Goal: Communication & Community: Answer question/provide support

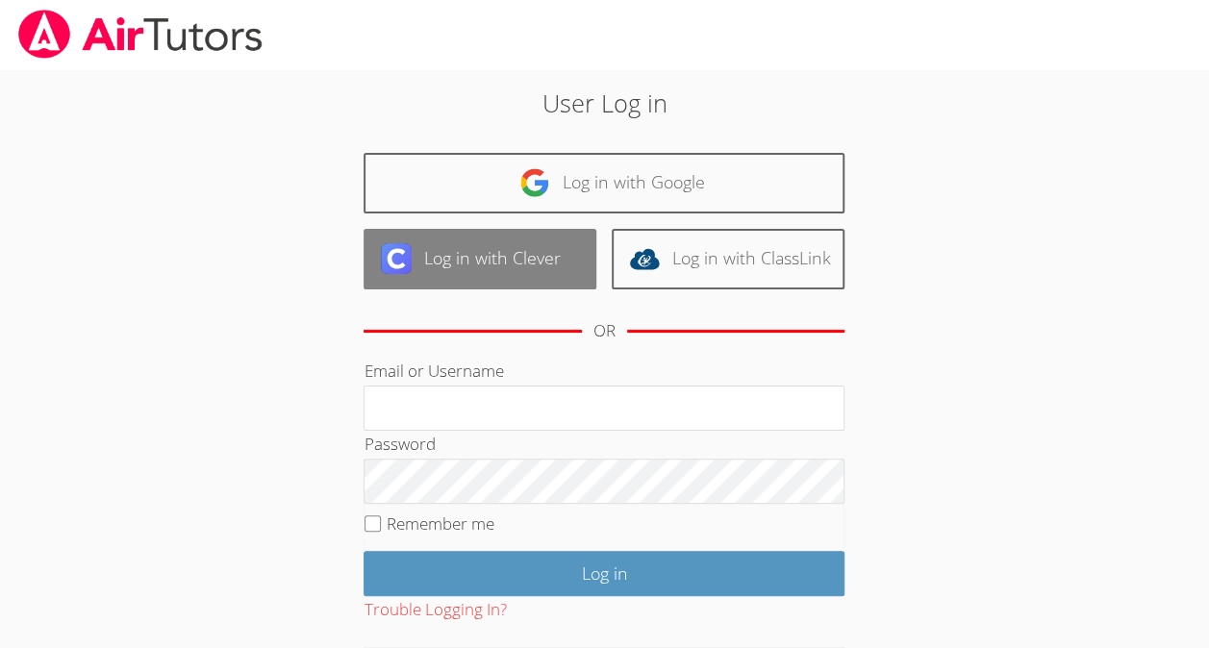
click at [516, 261] on link "Log in with Clever" at bounding box center [480, 259] width 233 height 61
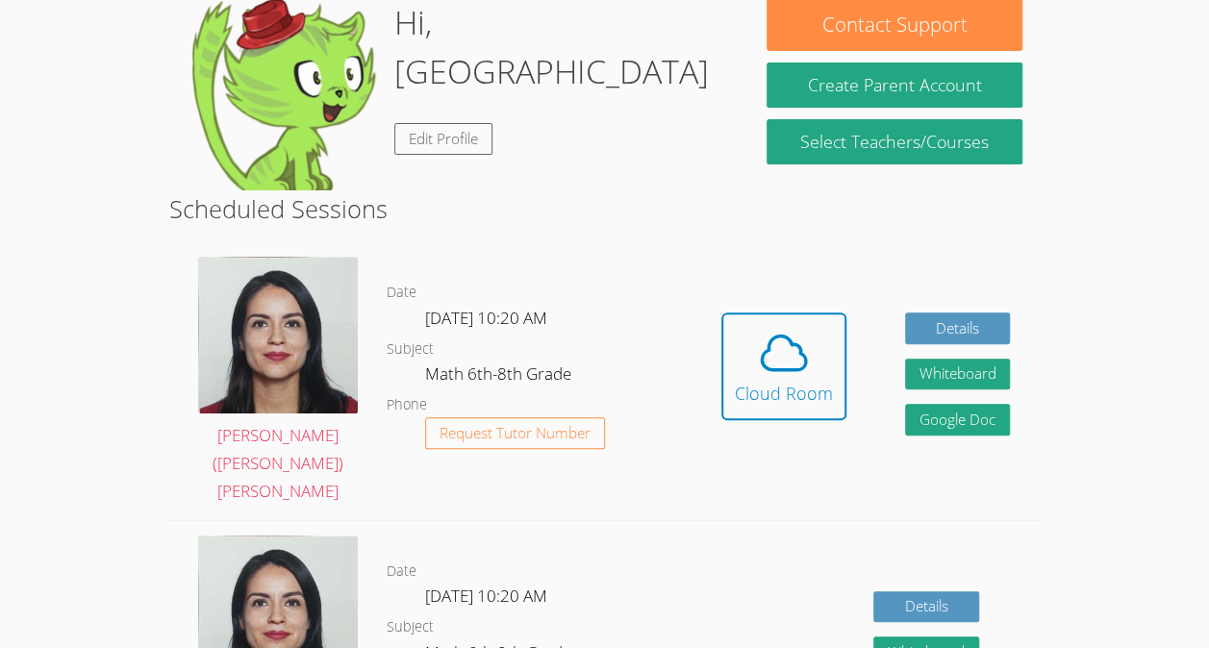
scroll to position [210, 0]
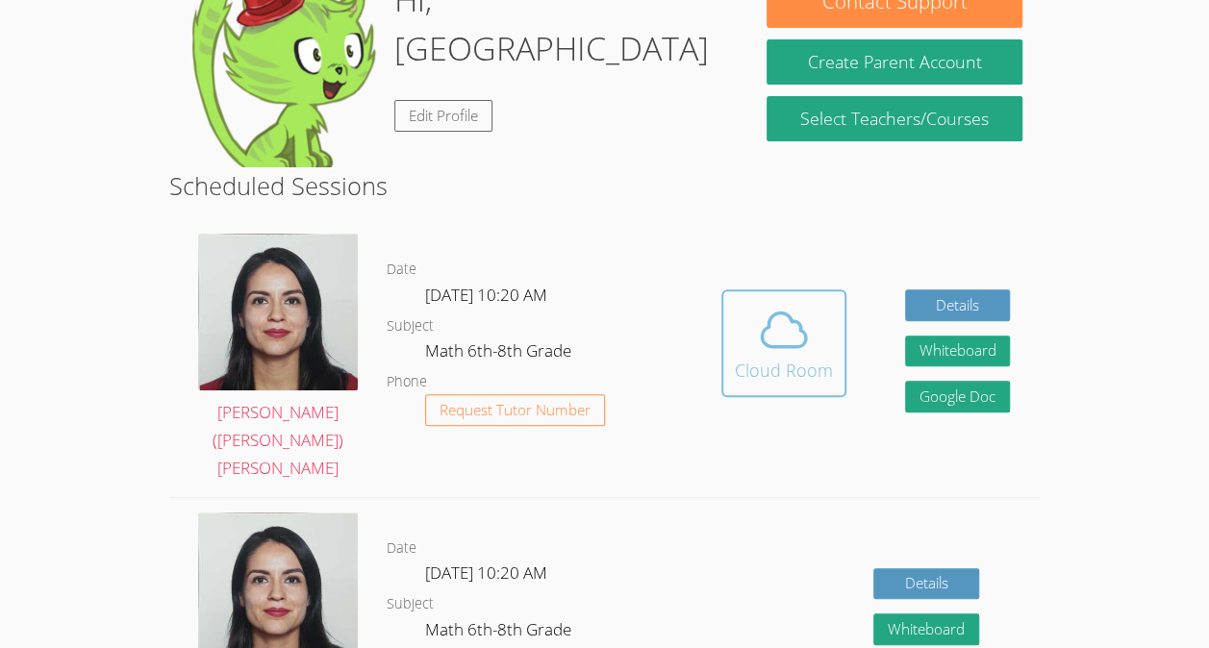
click at [781, 311] on icon at bounding box center [784, 330] width 54 height 54
click at [735, 303] on span at bounding box center [784, 330] width 98 height 54
click at [794, 303] on icon at bounding box center [784, 330] width 54 height 54
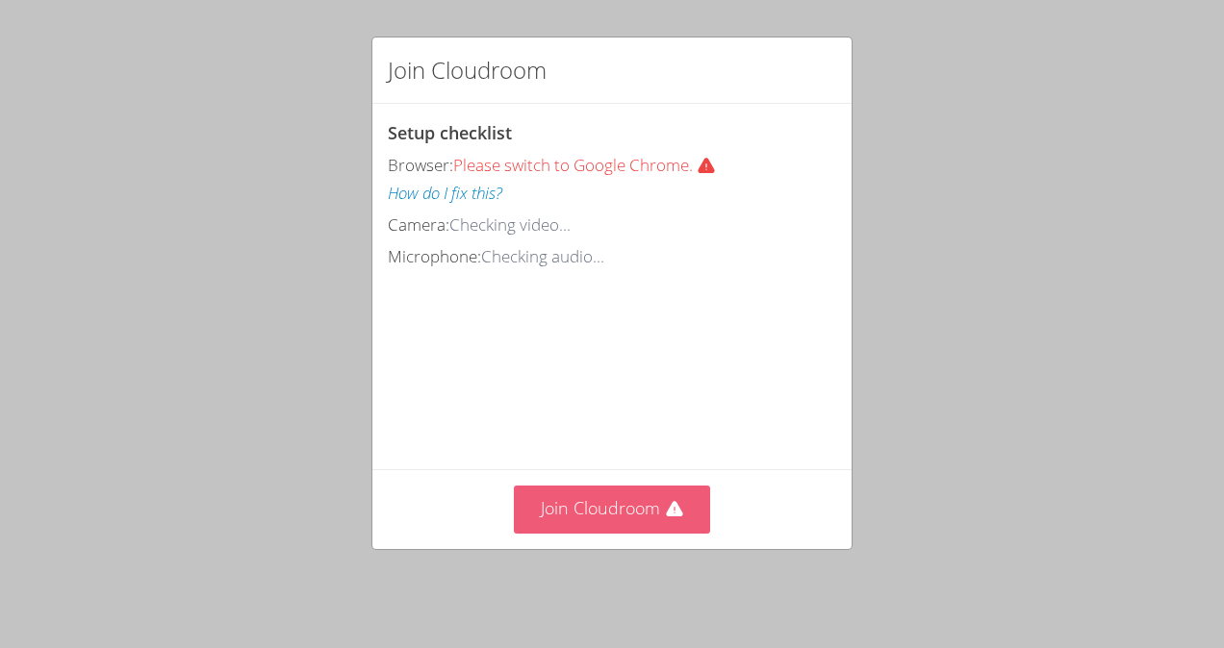
click at [598, 510] on button "Join Cloudroom" at bounding box center [612, 509] width 197 height 47
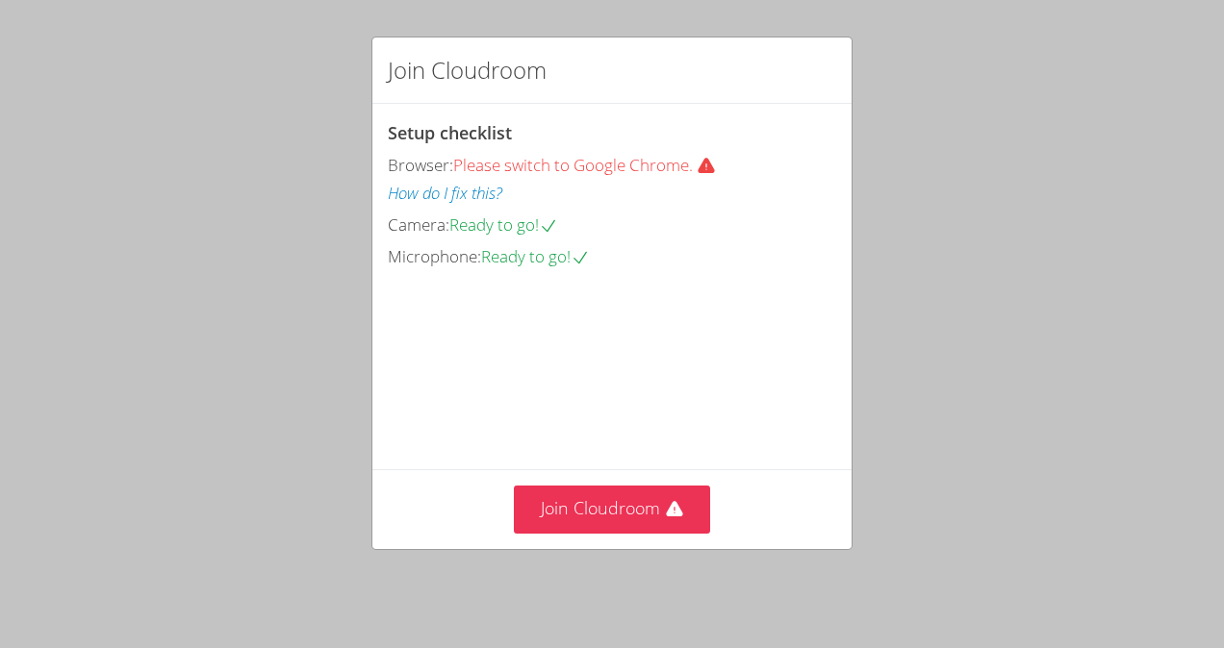
click at [603, 543] on div "Join Cloudroom" at bounding box center [611, 509] width 479 height 79
click at [595, 517] on button "Join Cloudroom" at bounding box center [612, 509] width 197 height 47
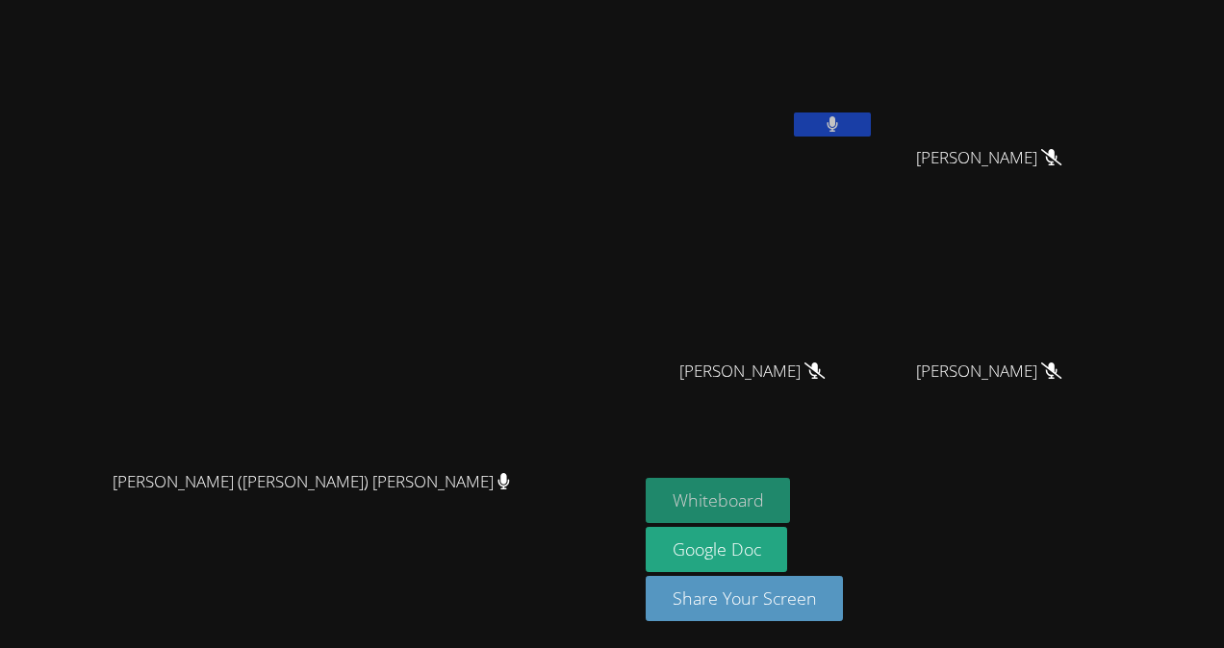
click at [791, 493] on button "Whiteboard" at bounding box center [718, 500] width 145 height 45
click at [842, 126] on icon at bounding box center [832, 124] width 20 height 16
click at [463, 166] on video at bounding box center [318, 286] width 289 height 350
click at [839, 125] on icon at bounding box center [832, 124] width 13 height 16
click at [871, 114] on button at bounding box center [832, 125] width 77 height 24
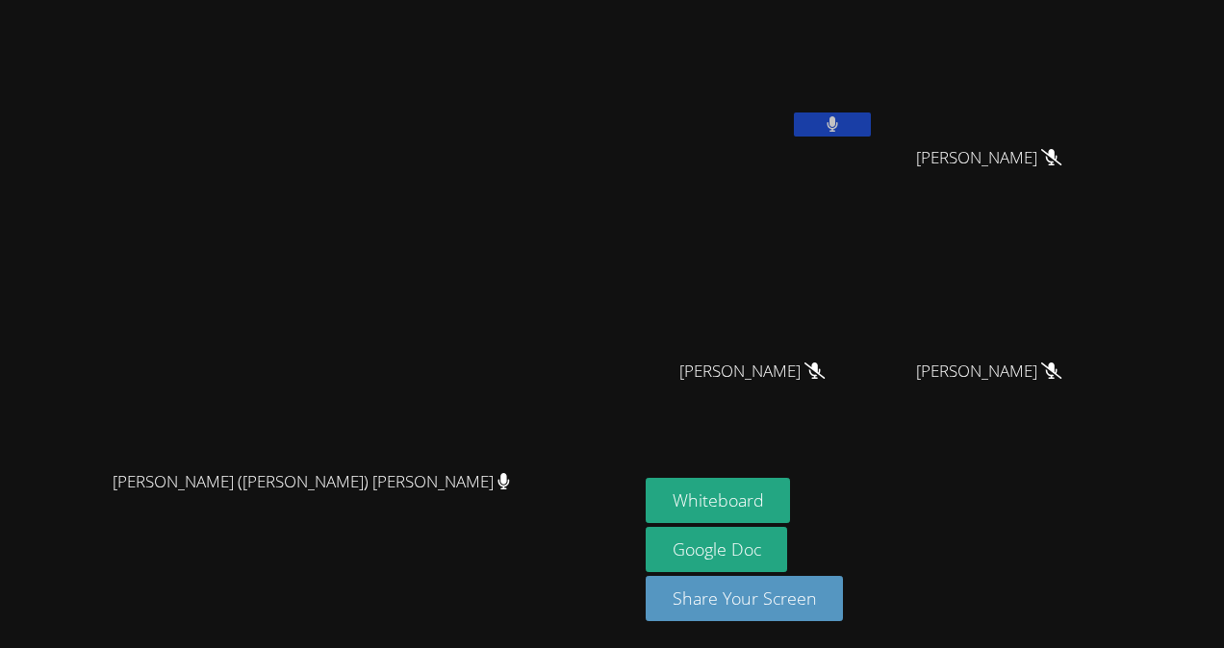
click at [871, 114] on button at bounding box center [832, 125] width 77 height 24
click at [843, 129] on button at bounding box center [832, 125] width 77 height 24
click at [812, 115] on button at bounding box center [832, 125] width 77 height 24
click at [794, 114] on button at bounding box center [832, 125] width 77 height 24
click at [794, 121] on button at bounding box center [832, 125] width 77 height 24
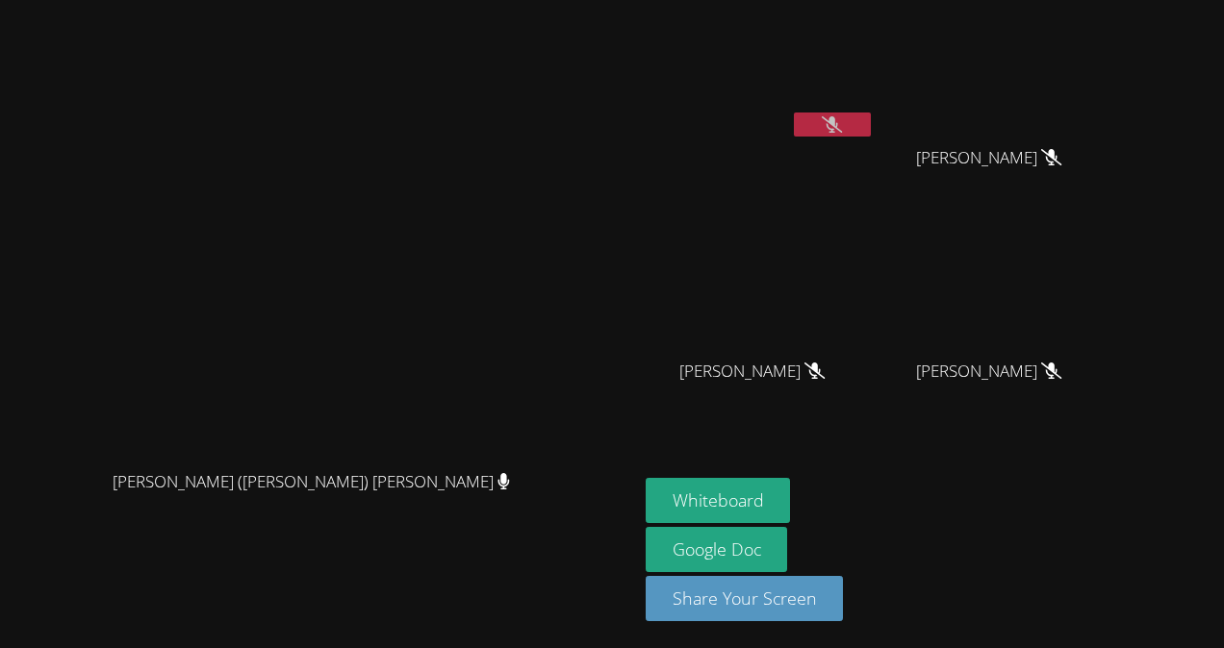
drag, startPoint x: 394, startPoint y: 470, endPoint x: 387, endPoint y: 452, distance: 19.0
click at [387, 461] on div "[PERSON_NAME] ([PERSON_NAME]) [PERSON_NAME]" at bounding box center [319, 499] width 622 height 77
click at [842, 118] on icon at bounding box center [832, 124] width 20 height 16
click at [871, 113] on button at bounding box center [832, 125] width 77 height 24
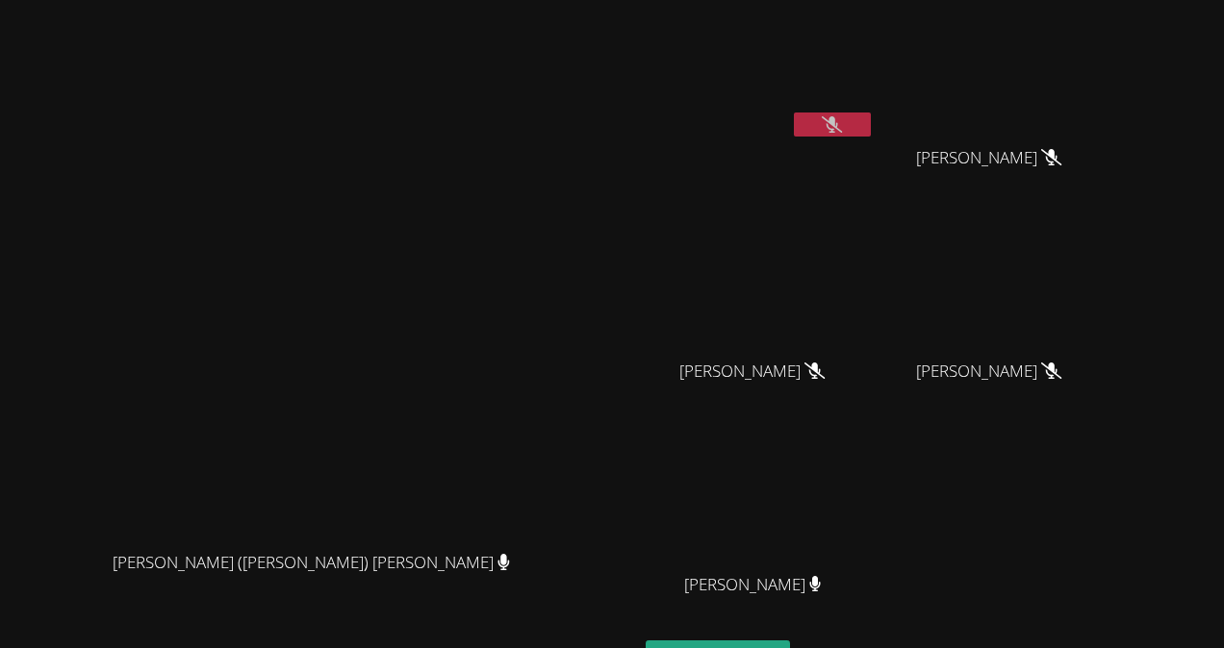
click at [871, 114] on button at bounding box center [832, 125] width 77 height 24
click at [871, 116] on button at bounding box center [832, 125] width 77 height 24
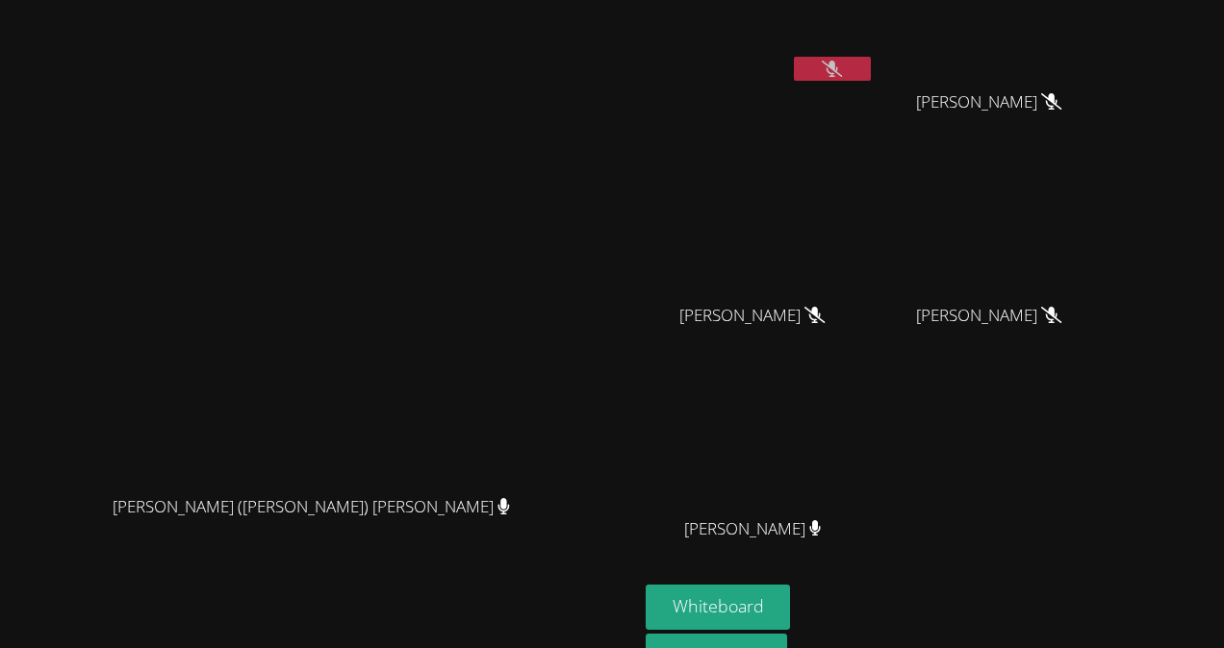
scroll to position [56, 0]
click at [825, 520] on span "Joao Lucas Reis" at bounding box center [751, 530] width 145 height 28
click at [871, 65] on button at bounding box center [832, 69] width 77 height 24
click at [871, 71] on button at bounding box center [832, 69] width 77 height 24
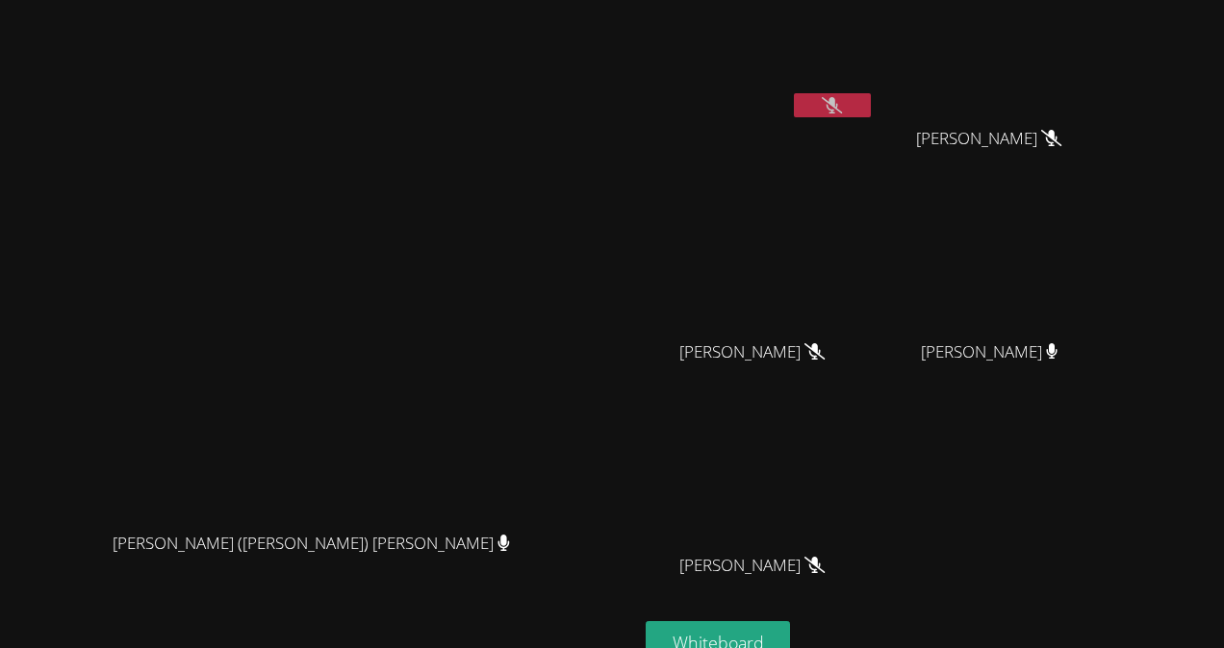
scroll to position [0, 0]
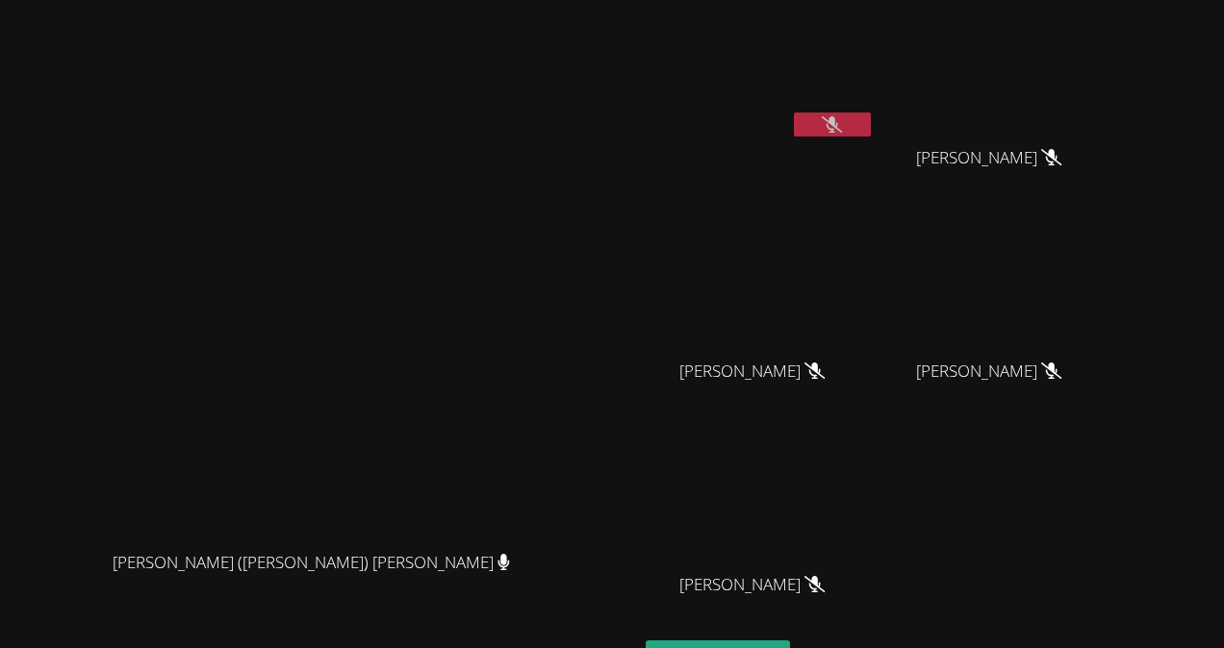
click at [875, 408] on div "Yeslhy Ventura Yanes" at bounding box center [760, 388] width 229 height 77
click at [842, 125] on icon at bounding box center [832, 124] width 20 height 16
click at [838, 125] on icon at bounding box center [832, 124] width 12 height 16
click at [871, 123] on button at bounding box center [832, 125] width 77 height 24
click at [871, 124] on button at bounding box center [832, 125] width 77 height 24
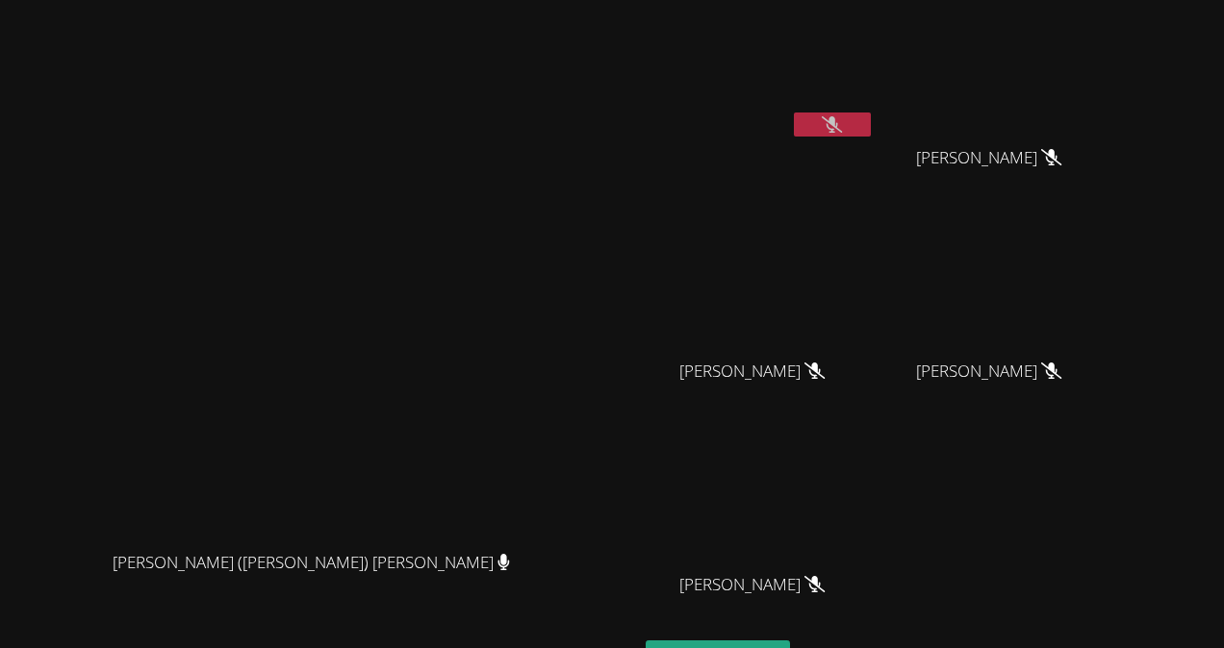
click at [871, 123] on button at bounding box center [832, 125] width 77 height 24
click at [871, 128] on button at bounding box center [832, 125] width 77 height 24
click at [174, 424] on video at bounding box center [318, 366] width 289 height 350
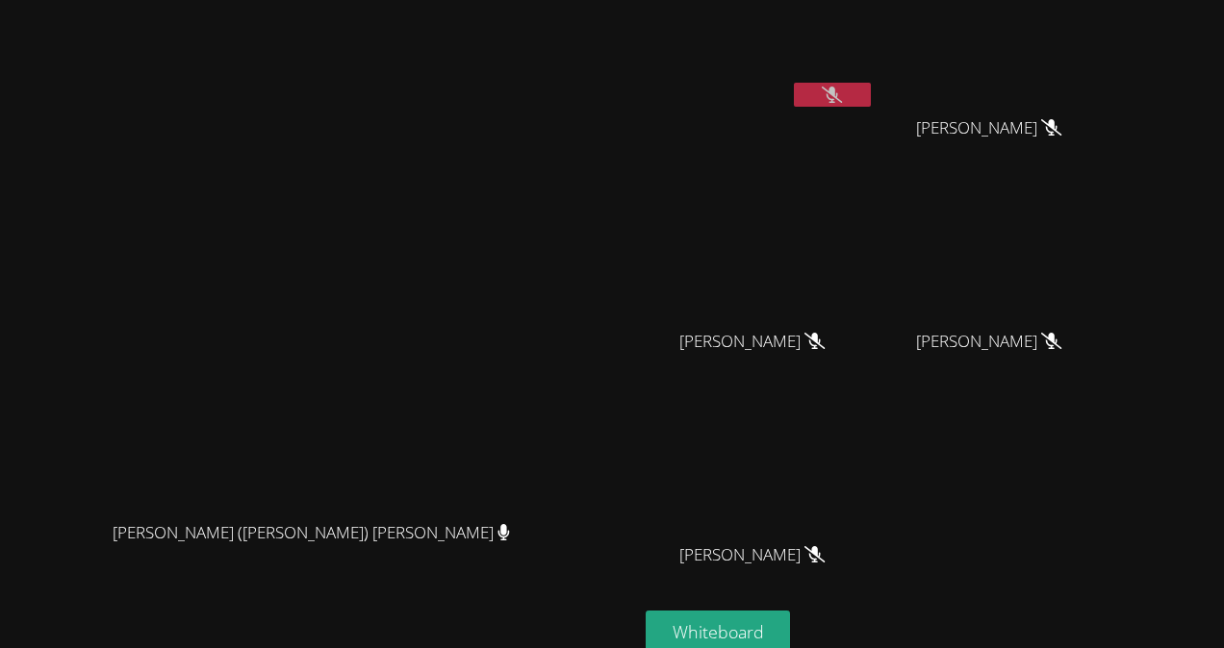
scroll to position [29, 0]
click at [875, 79] on video at bounding box center [760, 43] width 229 height 129
click at [842, 93] on icon at bounding box center [832, 96] width 20 height 16
click at [871, 96] on button at bounding box center [832, 96] width 77 height 24
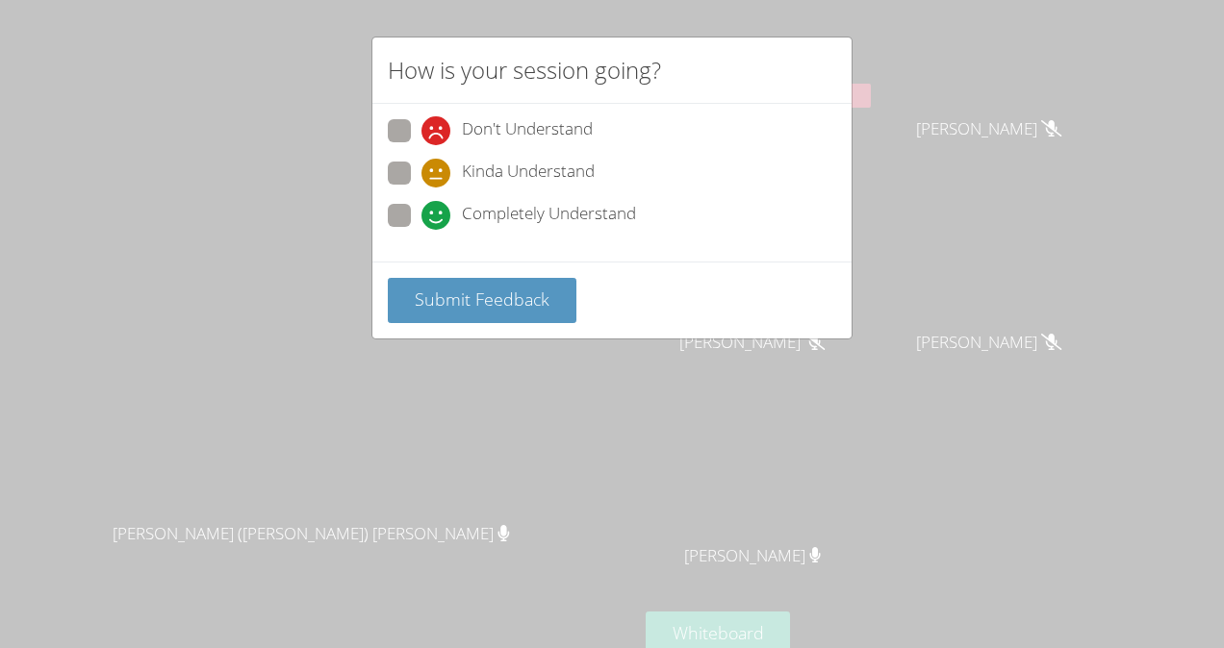
click at [482, 212] on span "Completely Understand" at bounding box center [549, 215] width 174 height 29
click at [438, 212] on input "Completely Understand" at bounding box center [429, 212] width 16 height 16
radio input "true"
click at [505, 282] on button "Submit Feedback" at bounding box center [482, 300] width 189 height 45
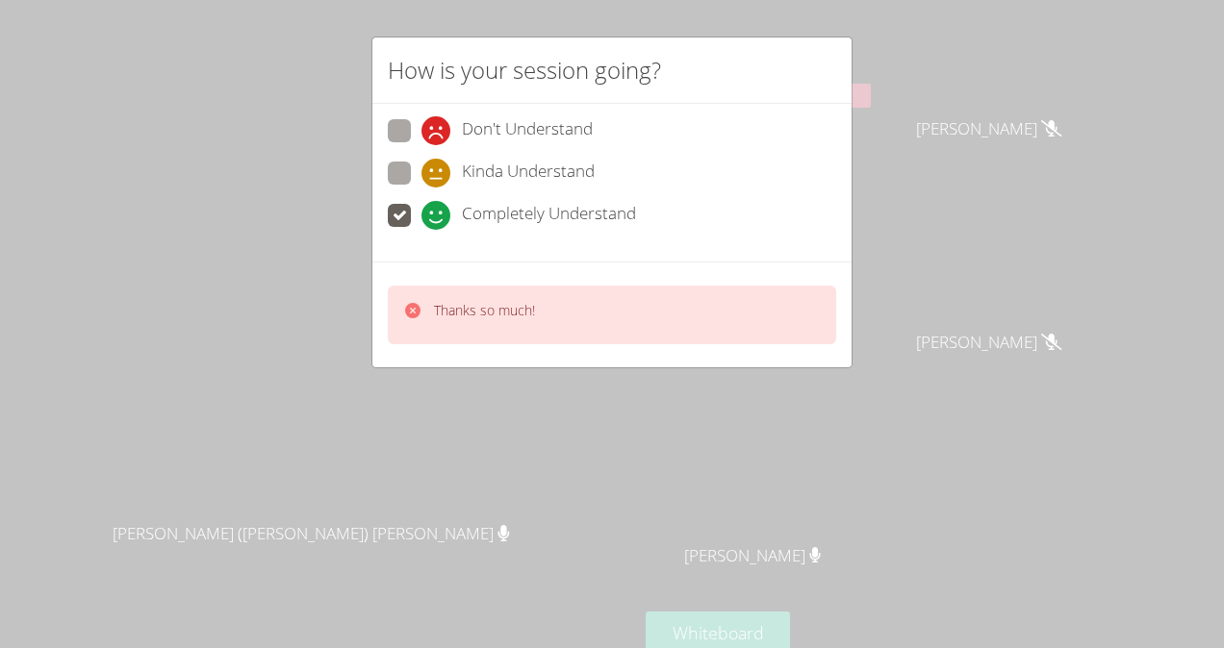
click at [1007, 184] on div "How is your session going? Don't Understand Kinda Understand Completely Underst…" at bounding box center [612, 324] width 1224 height 648
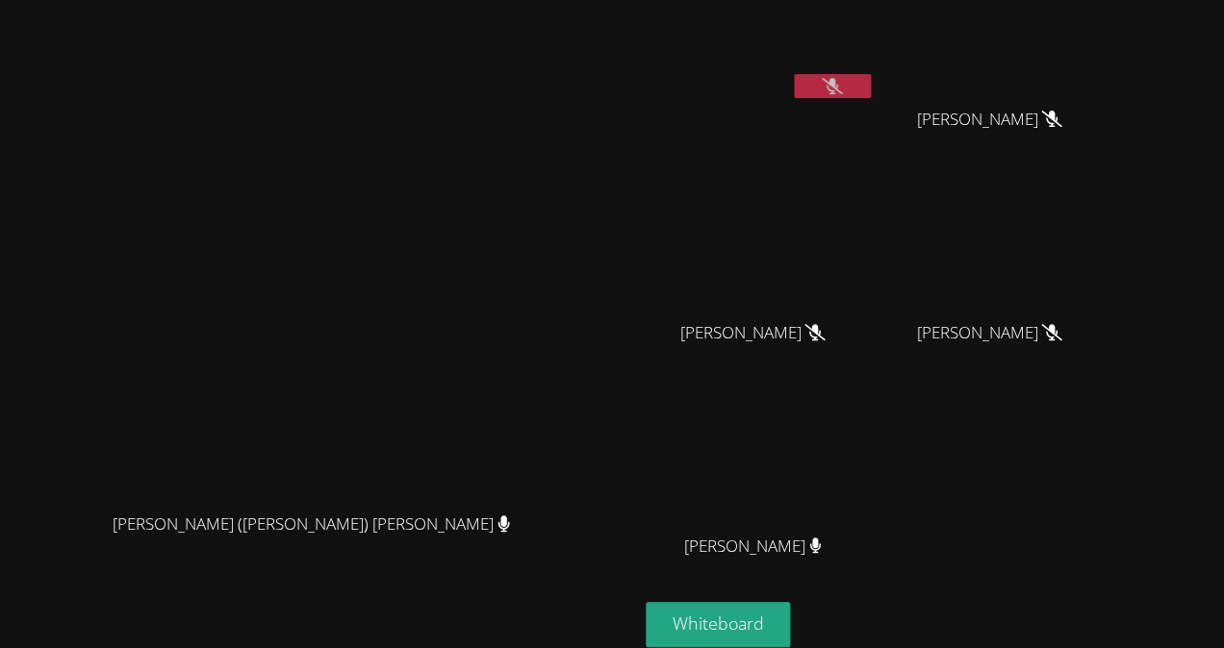
scroll to position [27, 0]
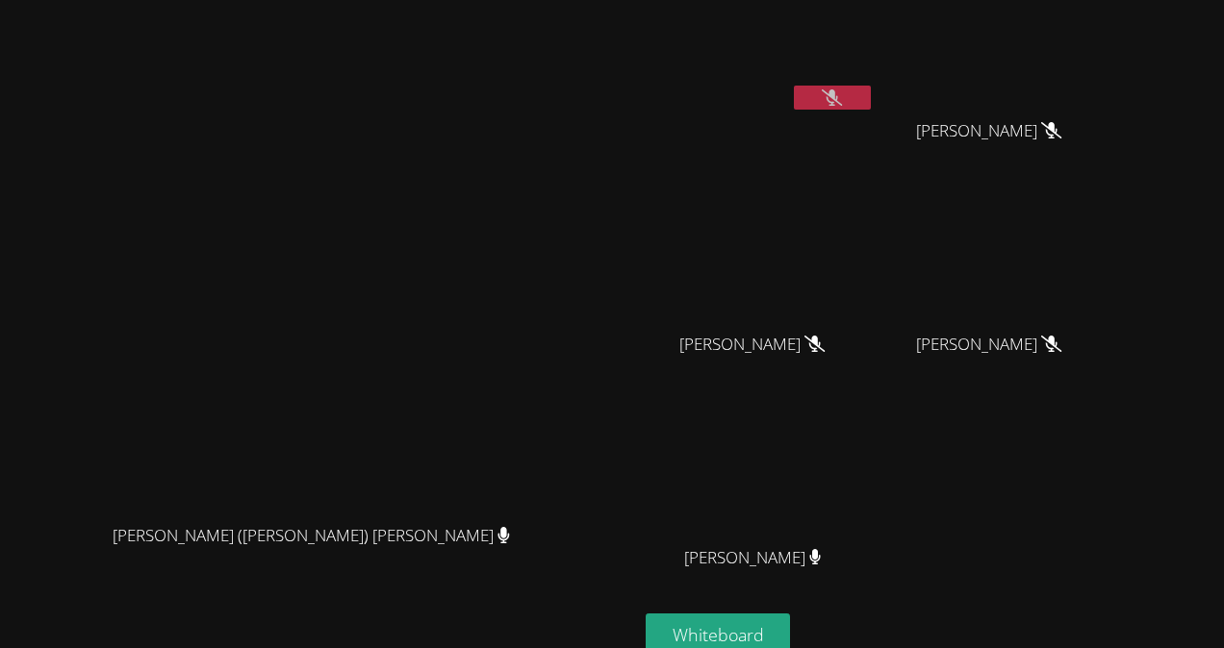
click at [871, 89] on button at bounding box center [832, 98] width 77 height 24
click at [871, 96] on button at bounding box center [832, 98] width 77 height 24
click at [842, 93] on icon at bounding box center [832, 97] width 20 height 16
click at [871, 93] on button at bounding box center [832, 98] width 77 height 24
click at [842, 93] on icon at bounding box center [832, 97] width 20 height 16
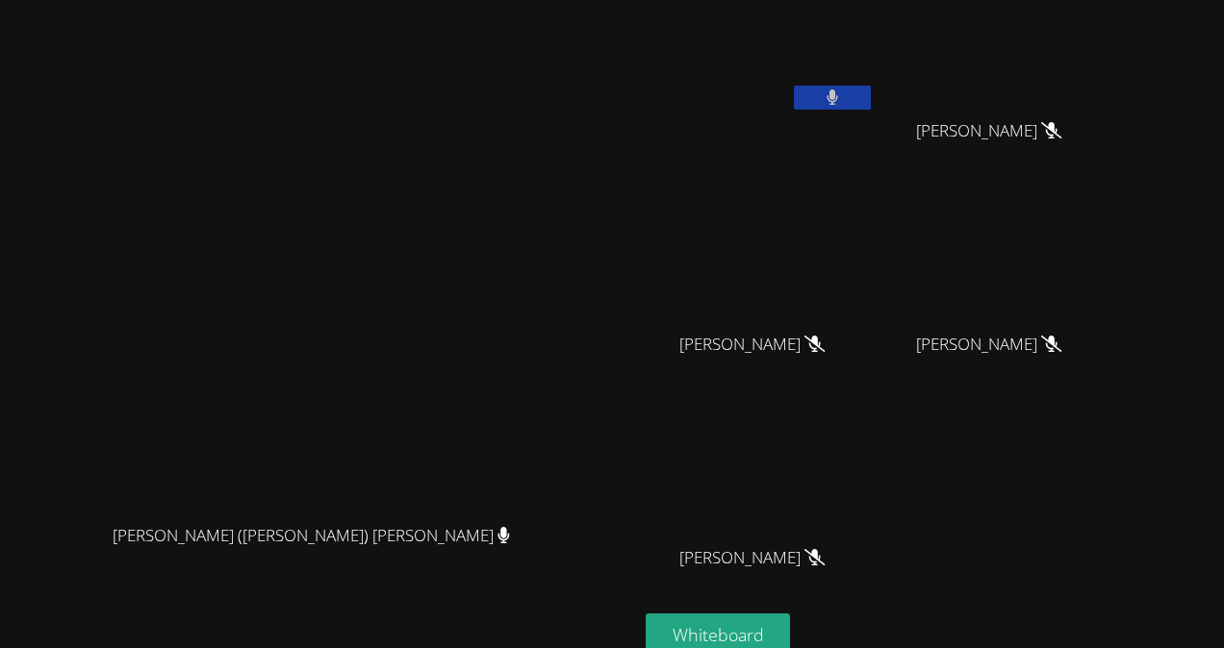
click at [871, 93] on button at bounding box center [832, 98] width 77 height 24
click at [842, 96] on icon at bounding box center [832, 97] width 20 height 16
click at [871, 96] on button at bounding box center [832, 98] width 77 height 24
click at [871, 94] on button at bounding box center [832, 98] width 77 height 24
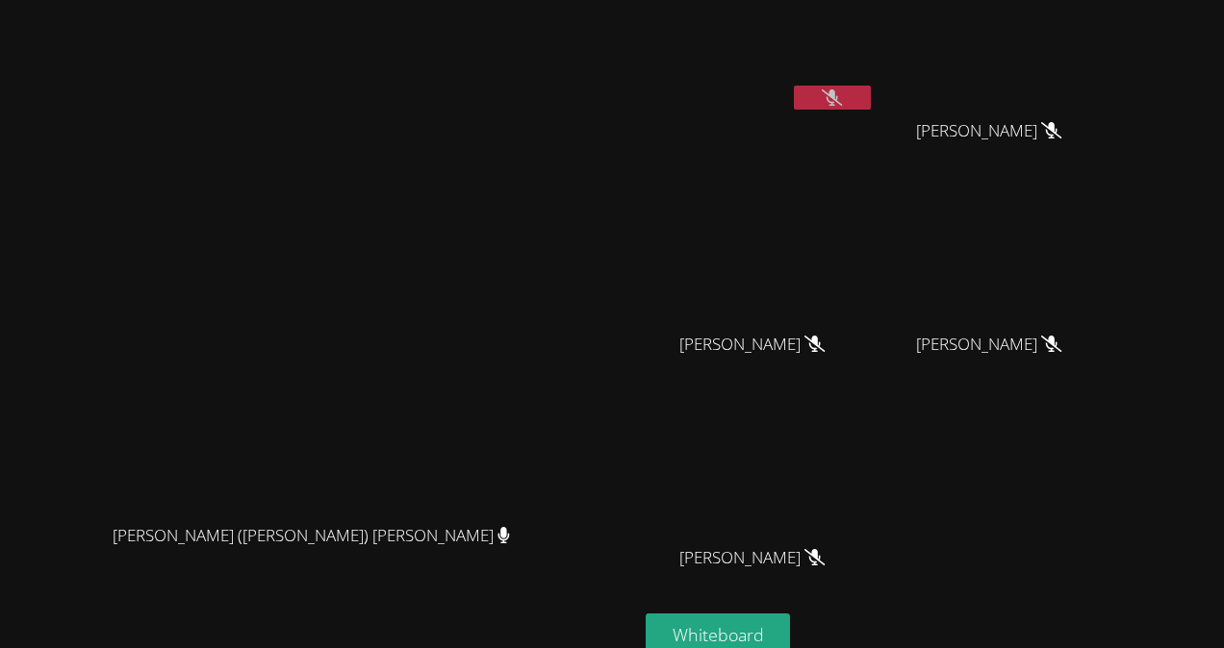
click at [871, 89] on button at bounding box center [832, 98] width 77 height 24
click at [842, 89] on icon at bounding box center [832, 97] width 20 height 16
click at [839, 89] on icon at bounding box center [832, 97] width 13 height 16
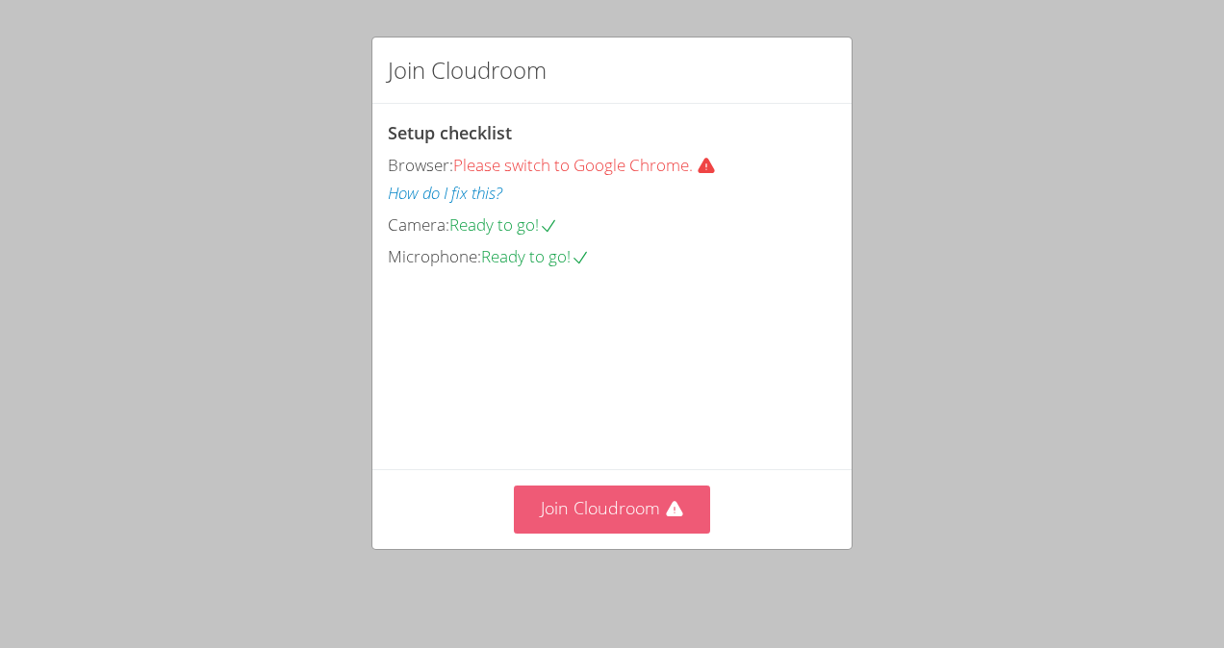
click at [630, 512] on button "Join Cloudroom" at bounding box center [612, 509] width 197 height 47
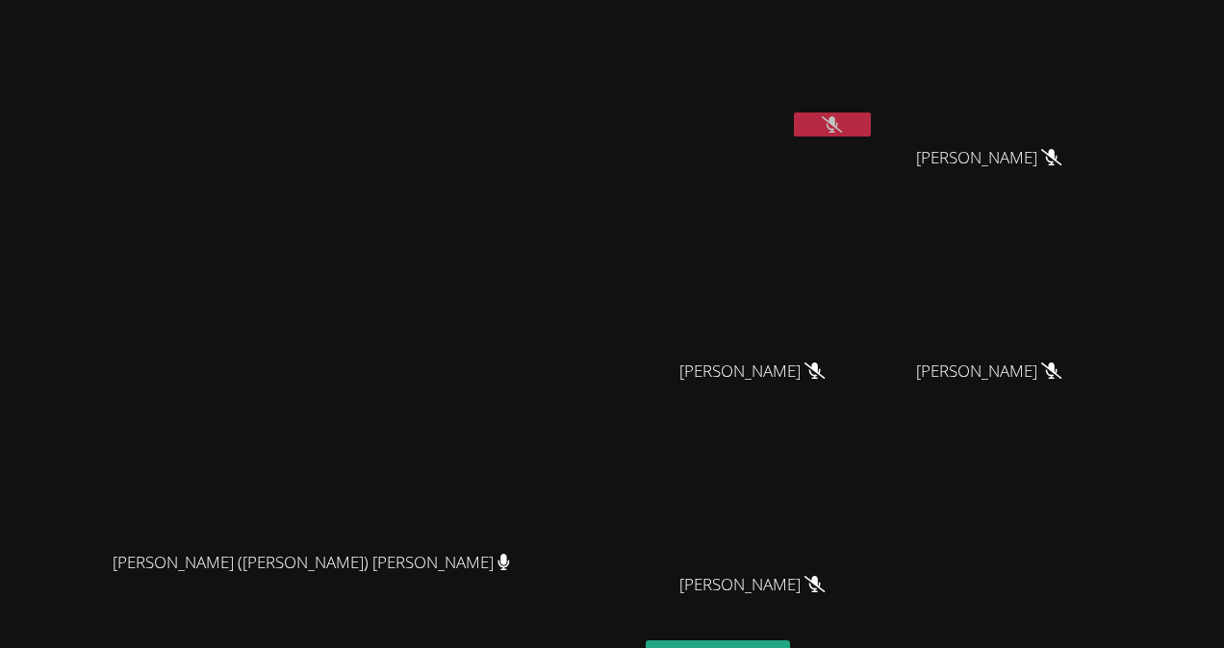
click at [842, 116] on icon at bounding box center [832, 124] width 20 height 16
click at [838, 123] on icon at bounding box center [832, 124] width 12 height 16
click at [842, 119] on icon at bounding box center [832, 124] width 20 height 16
click at [839, 119] on icon at bounding box center [832, 124] width 13 height 16
click at [842, 117] on icon at bounding box center [832, 124] width 20 height 16
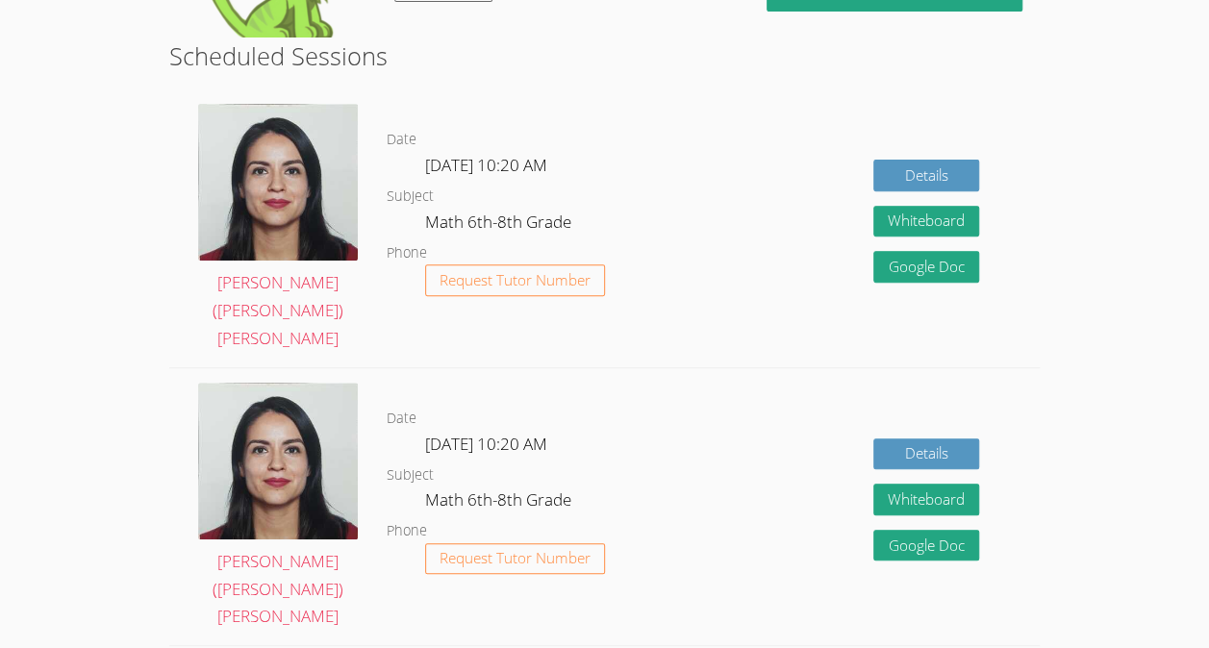
scroll to position [279, 0]
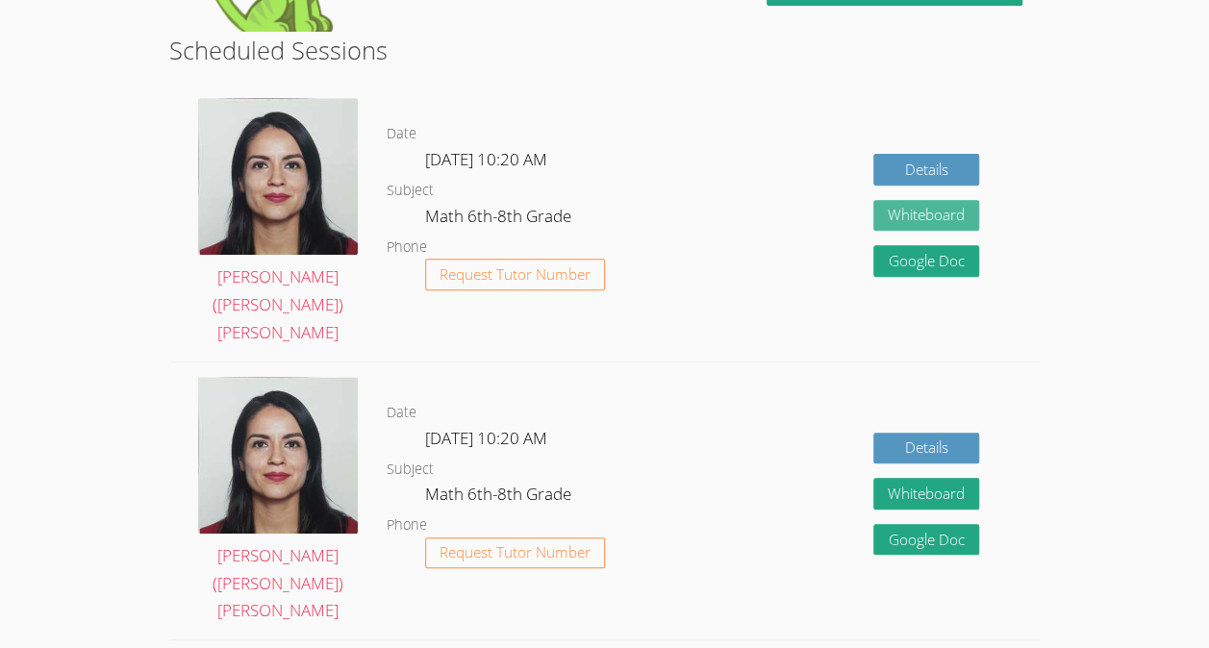
click at [978, 200] on button "Whiteboard" at bounding box center [927, 216] width 106 height 32
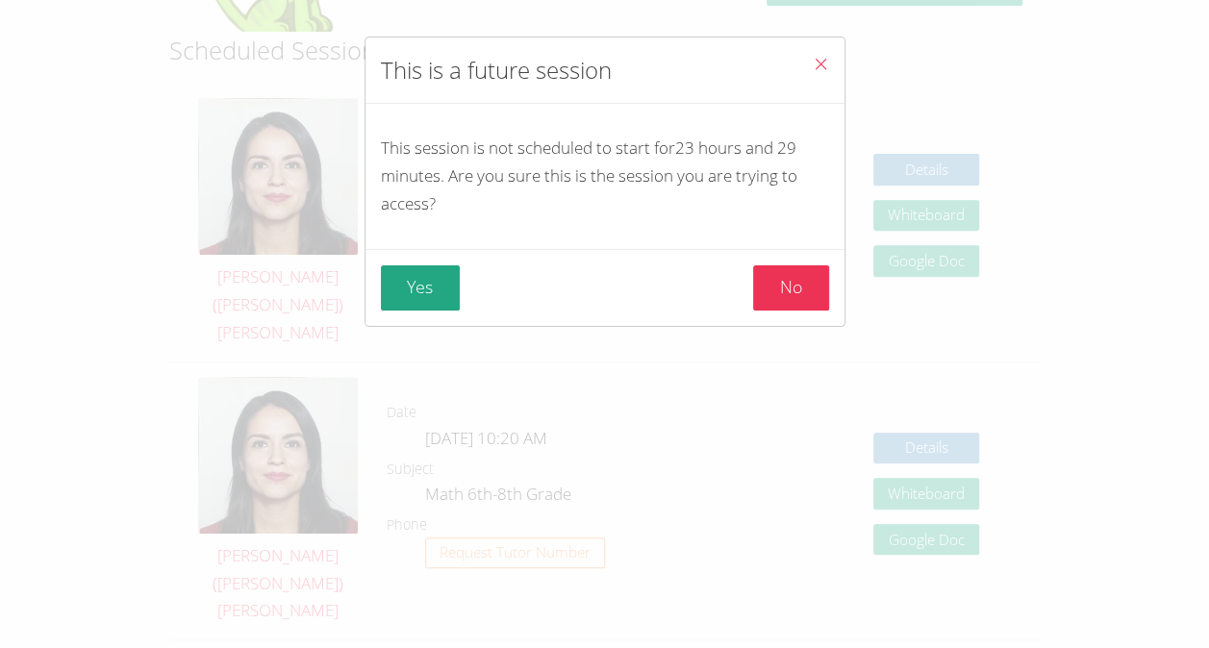
click at [826, 67] on button "Close" at bounding box center [821, 67] width 47 height 59
